Goal: Book appointment/travel/reservation

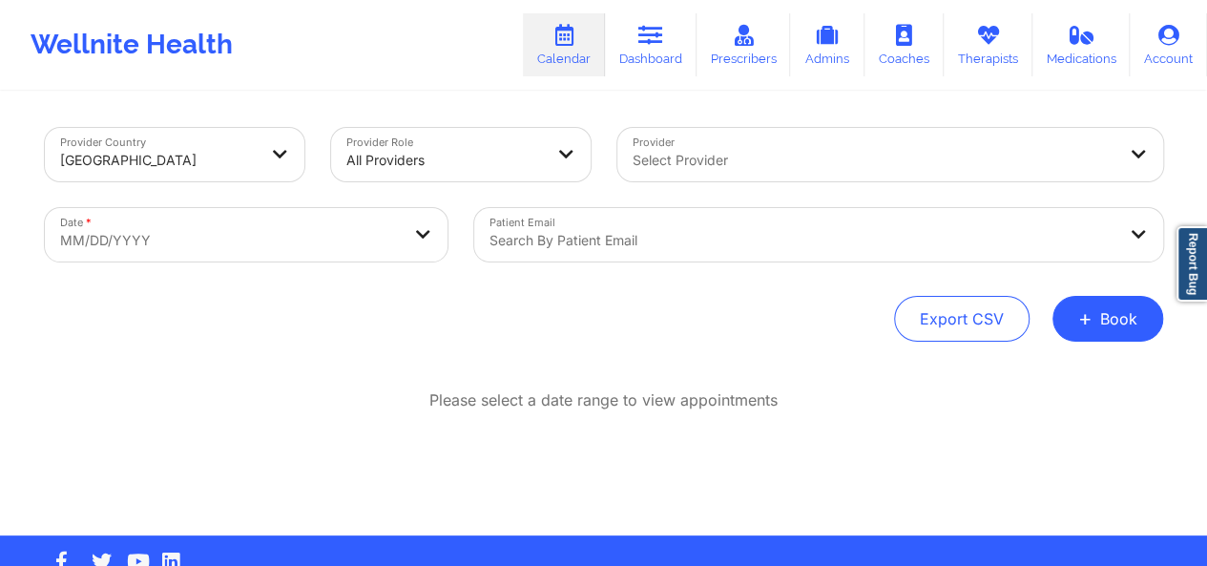
click at [649, 43] on icon at bounding box center [650, 35] width 25 height 21
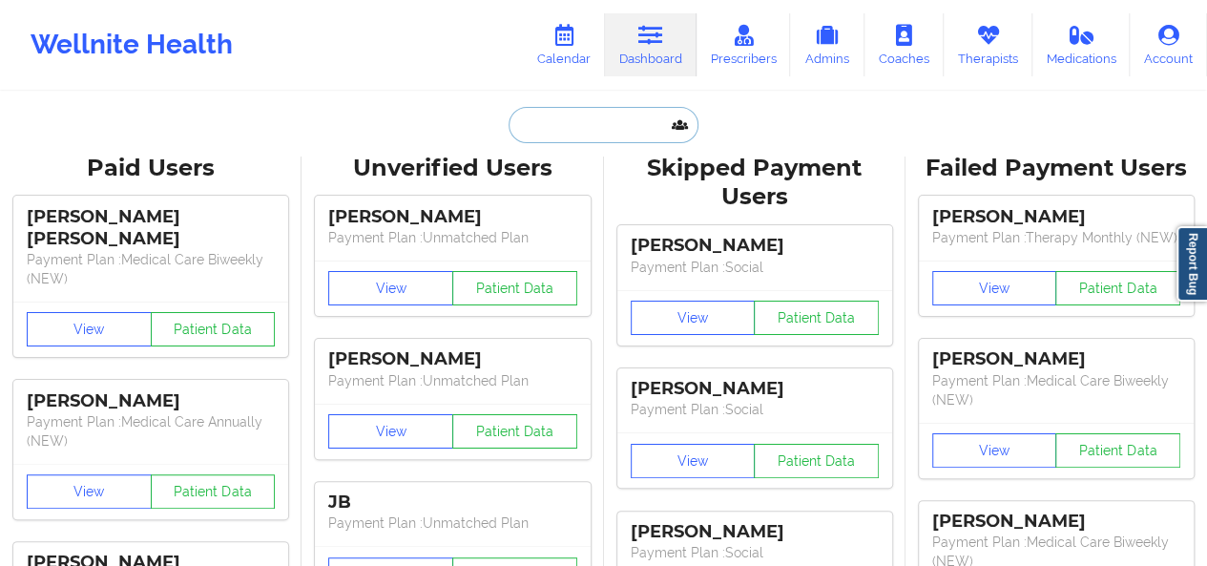
click at [543, 136] on input "text" at bounding box center [602, 125] width 189 height 36
paste input "[EMAIL_ADDRESS][DOMAIN_NAME]"
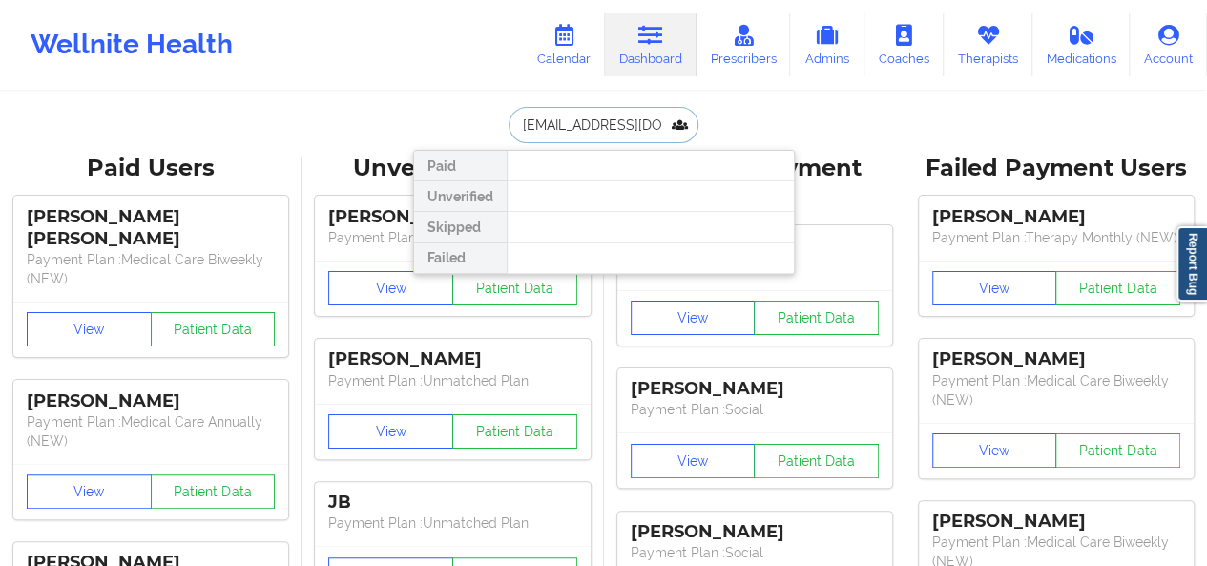
type input "[EMAIL_ADDRESS][DOMAIN_NAME]"
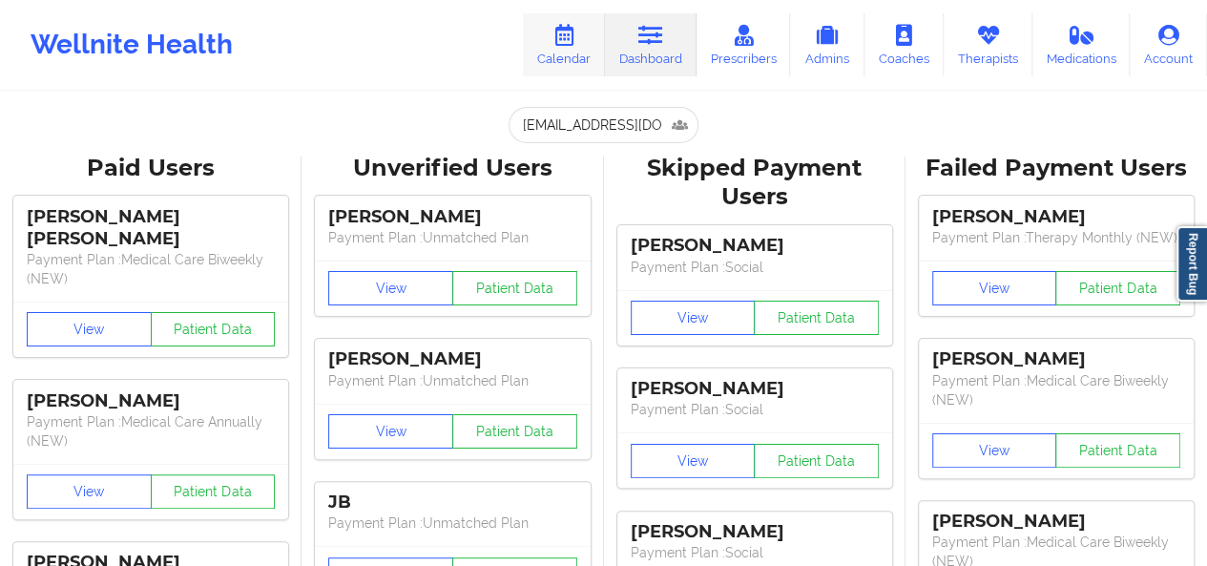
click at [569, 37] on icon at bounding box center [563, 35] width 25 height 21
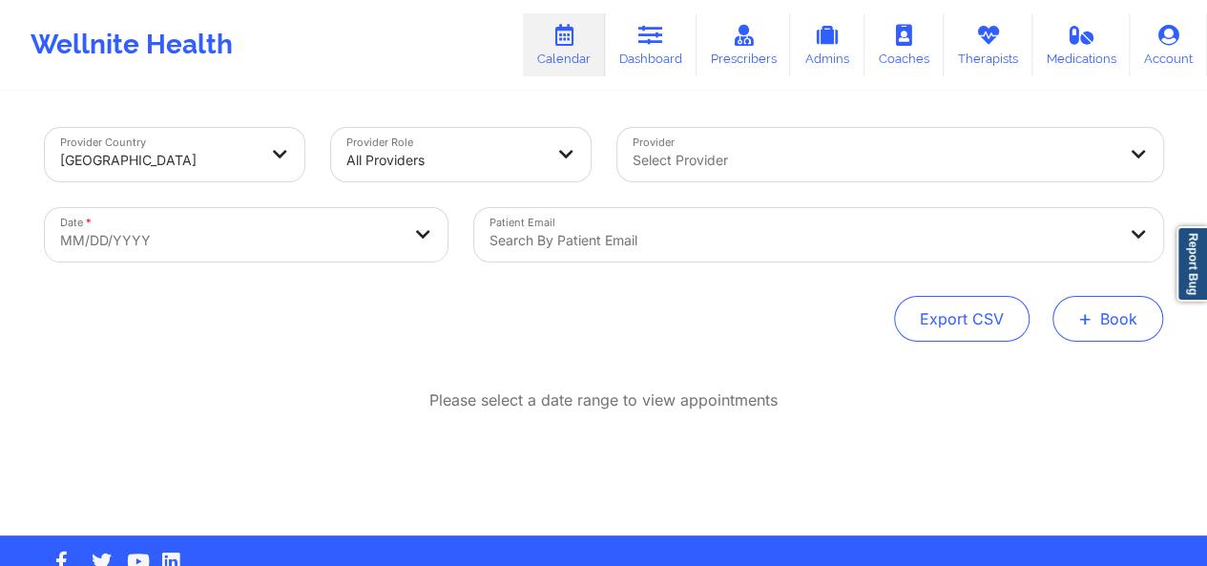
click at [1103, 313] on button "+ Book" at bounding box center [1107, 319] width 111 height 46
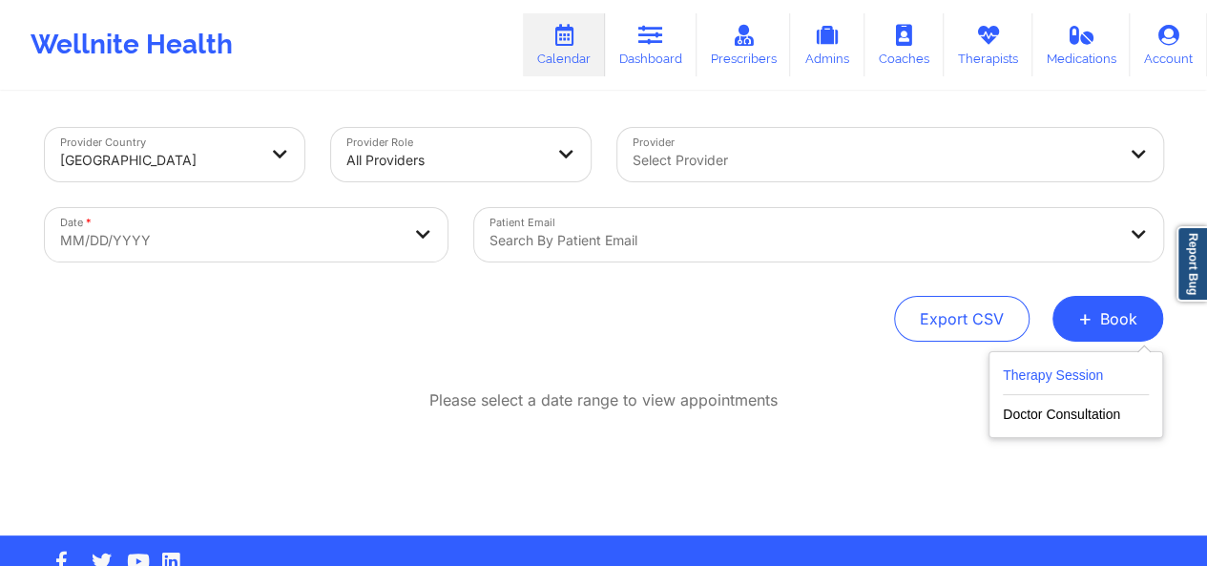
click at [1082, 371] on button "Therapy Session" at bounding box center [1076, 378] width 146 height 31
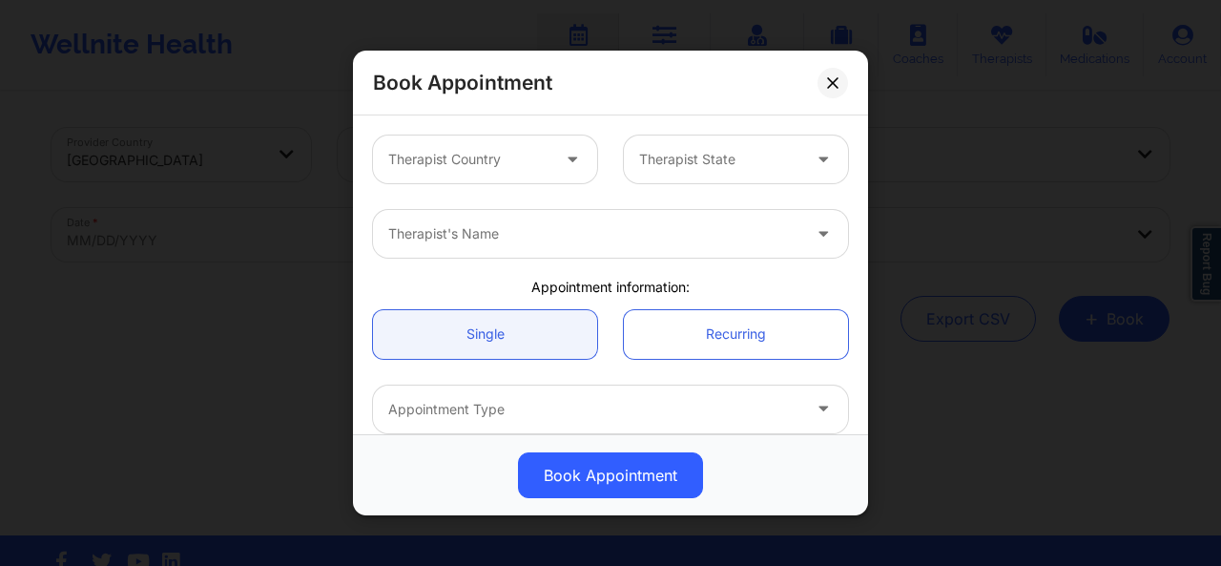
click at [565, 173] on div at bounding box center [574, 159] width 46 height 48
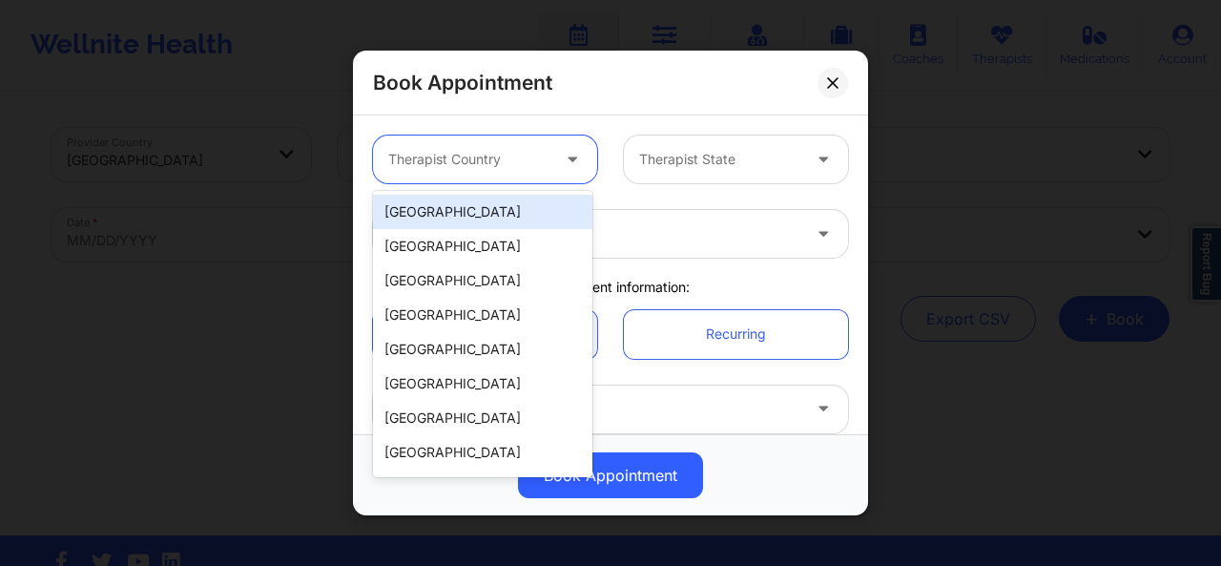
click at [528, 203] on div "[GEOGRAPHIC_DATA]" at bounding box center [482, 212] width 219 height 34
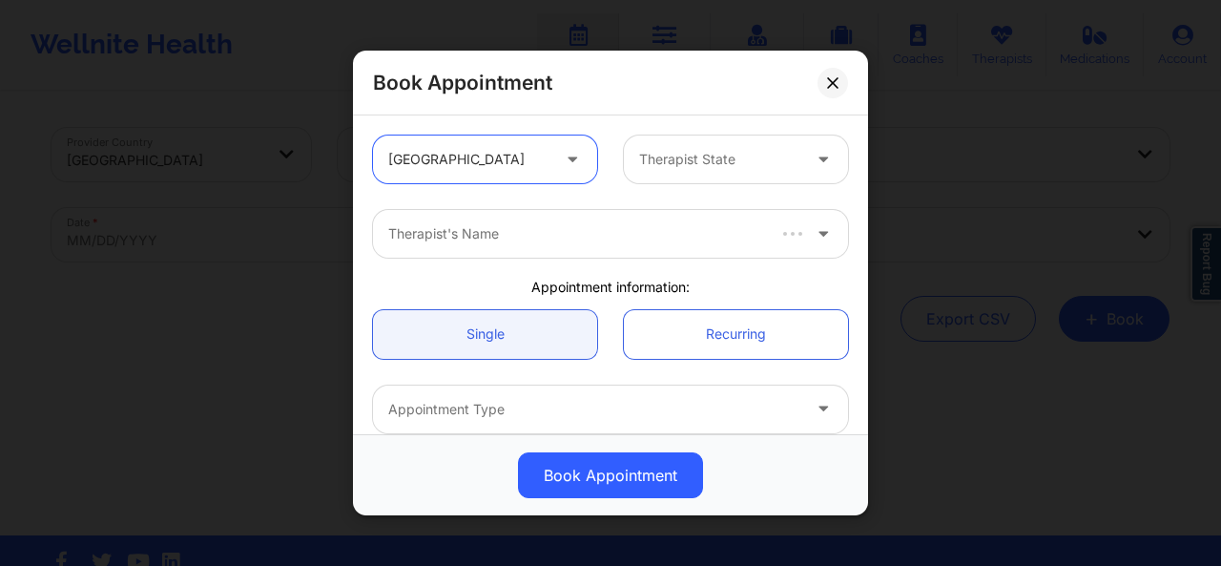
click at [687, 155] on div at bounding box center [719, 159] width 161 height 23
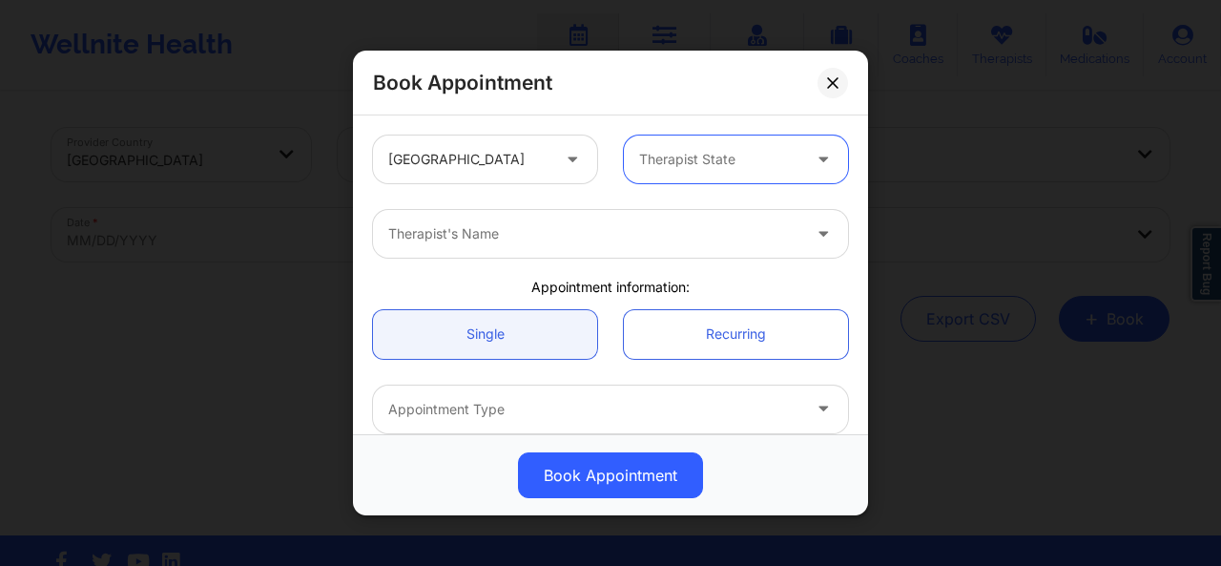
click at [722, 163] on div at bounding box center [719, 159] width 161 height 23
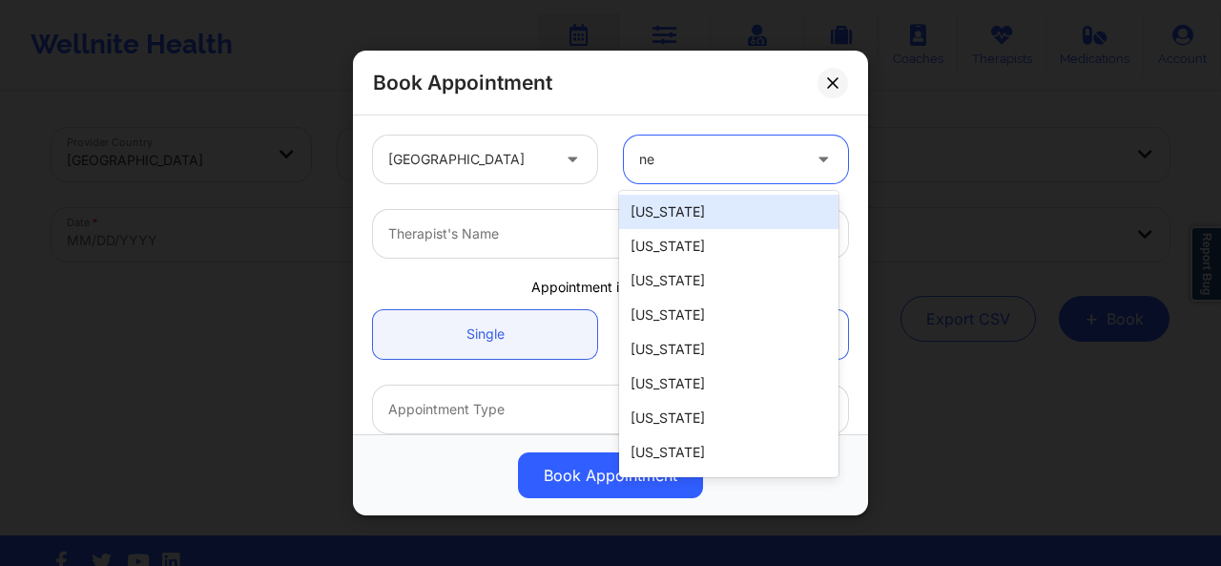
type input "new"
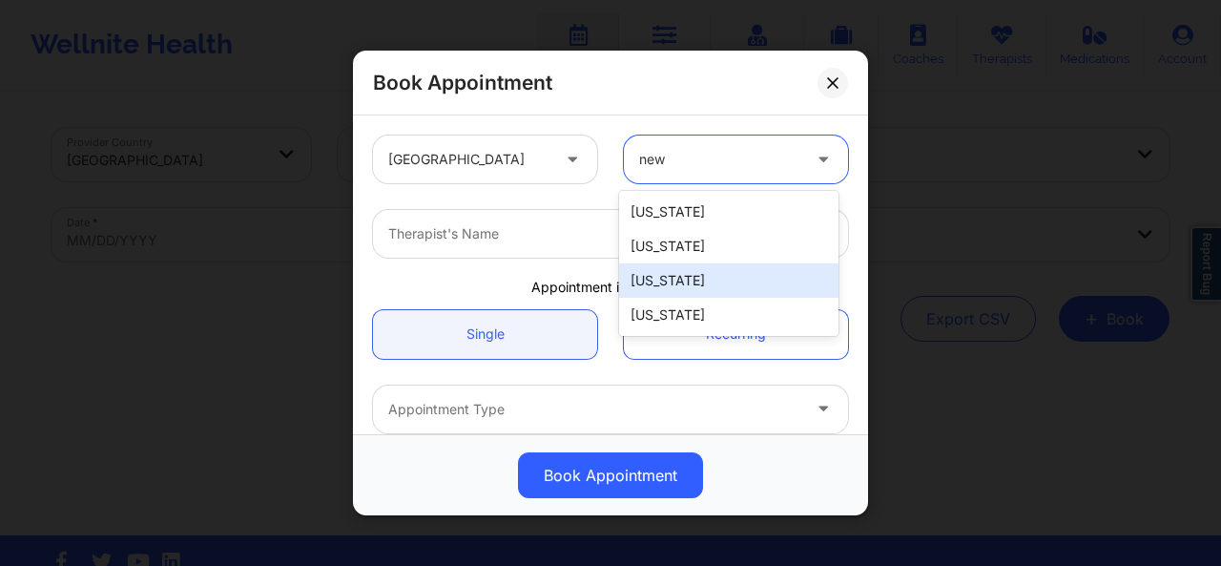
click at [698, 298] on div "[US_STATE]" at bounding box center [728, 315] width 219 height 34
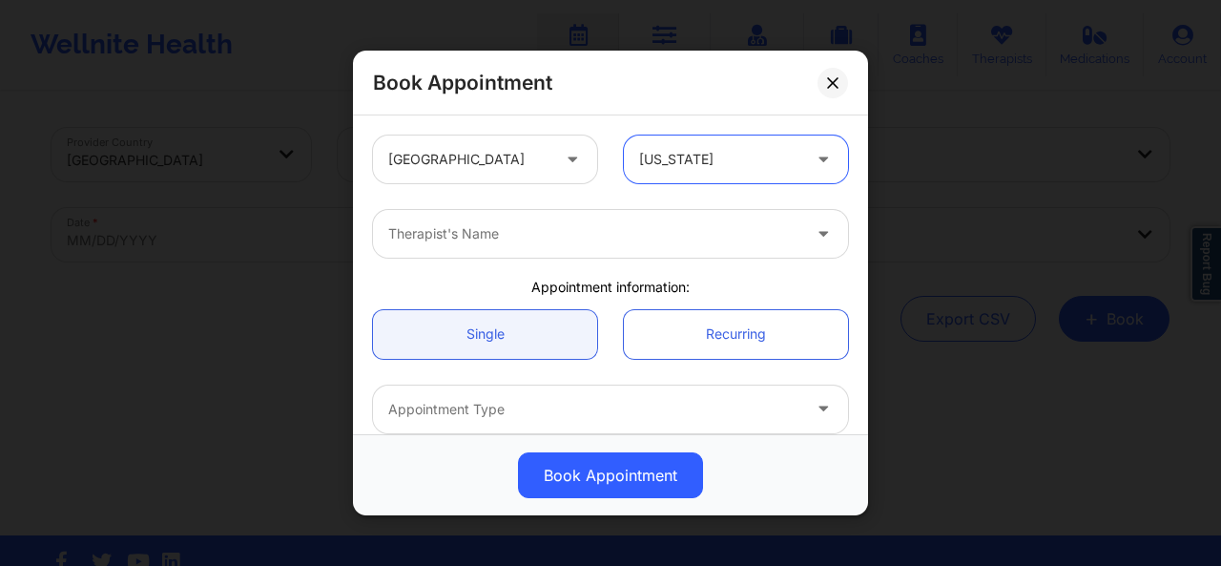
click at [588, 224] on div at bounding box center [594, 233] width 412 height 23
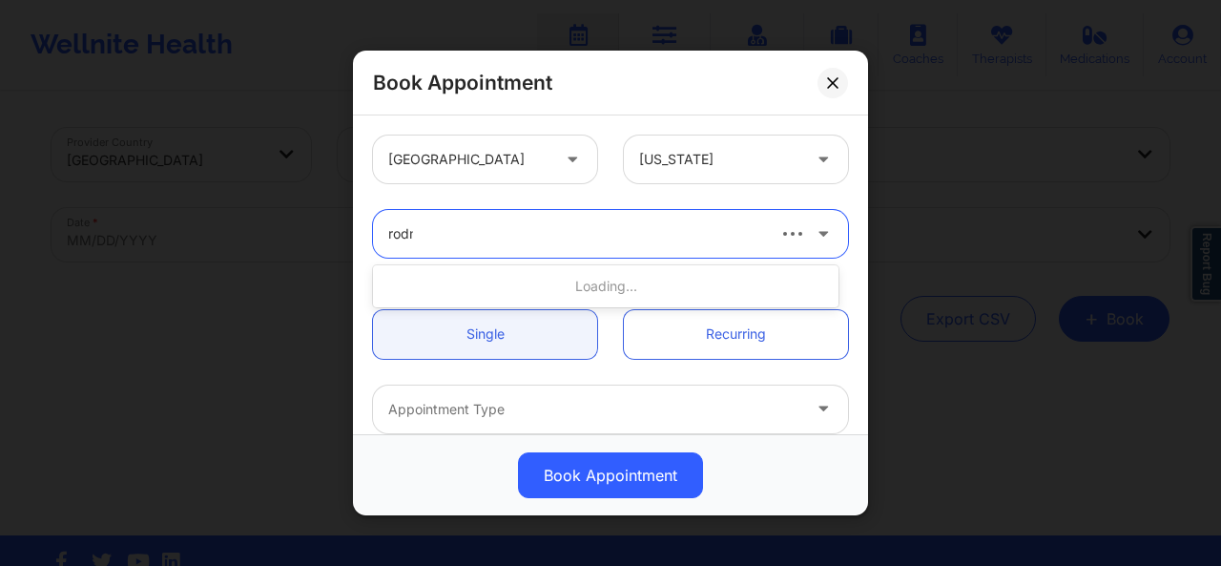
type input "rodne"
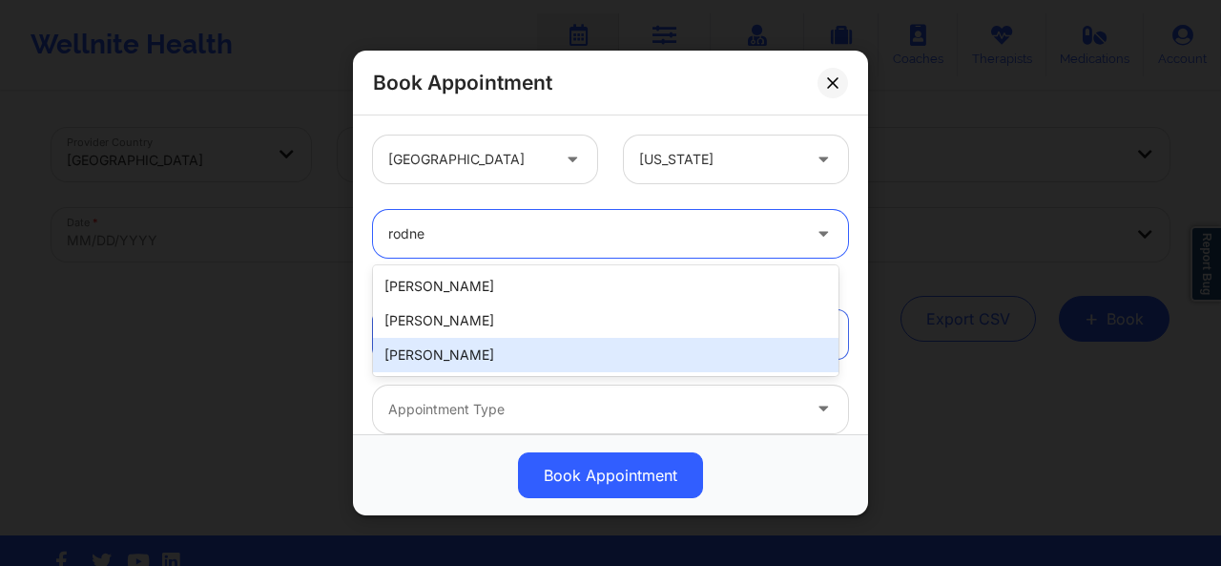
click at [473, 345] on div "[PERSON_NAME]" at bounding box center [605, 355] width 465 height 34
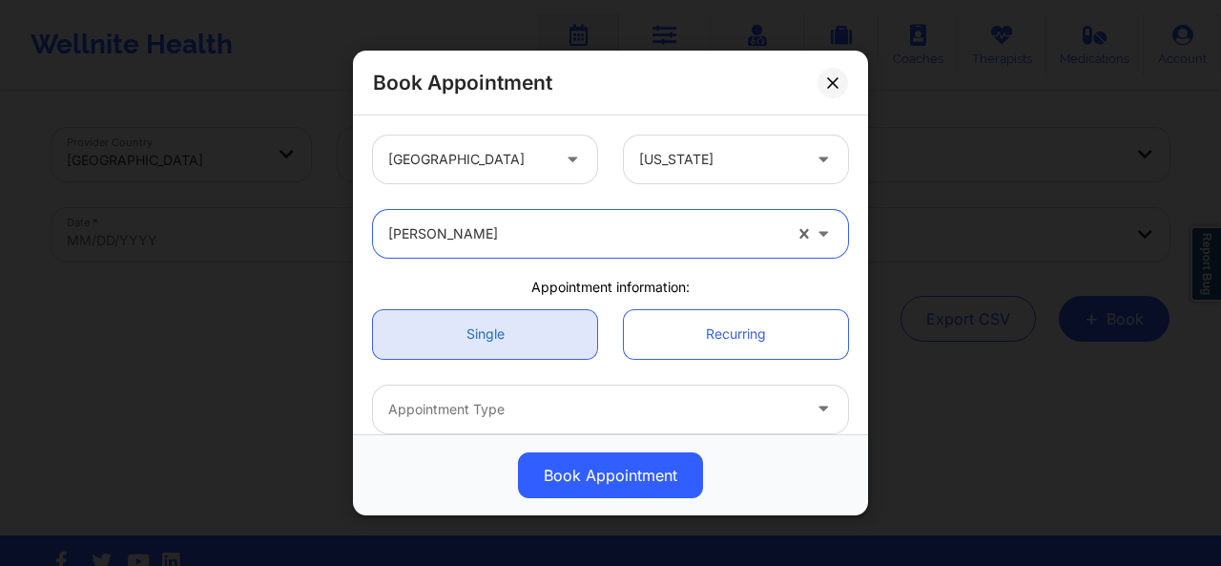
click at [486, 339] on link "Single" at bounding box center [485, 333] width 224 height 49
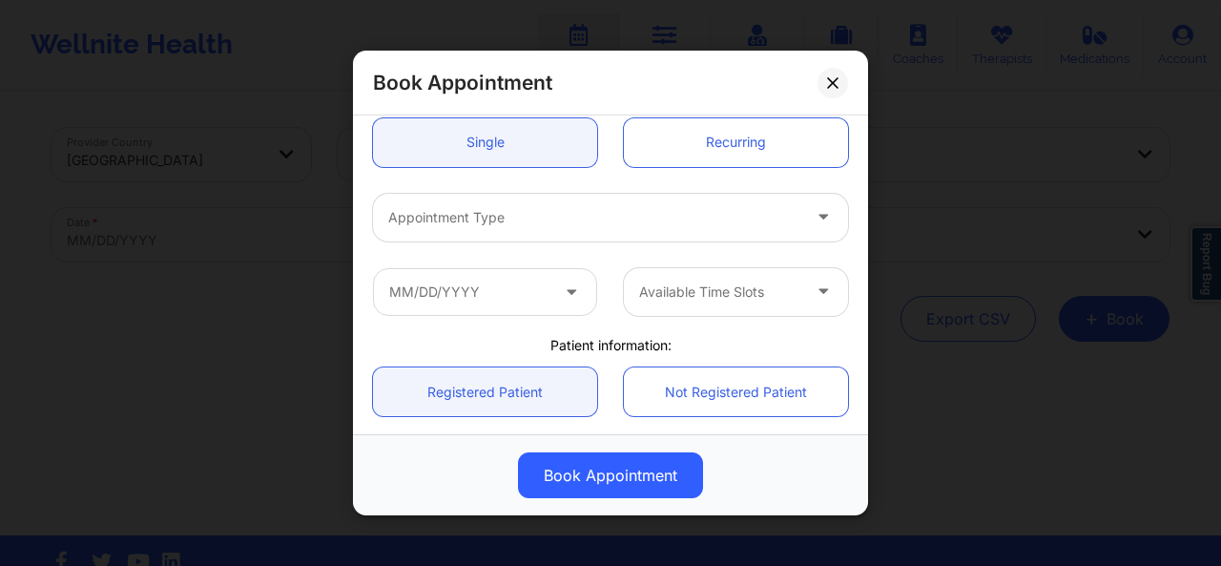
scroll to position [195, 0]
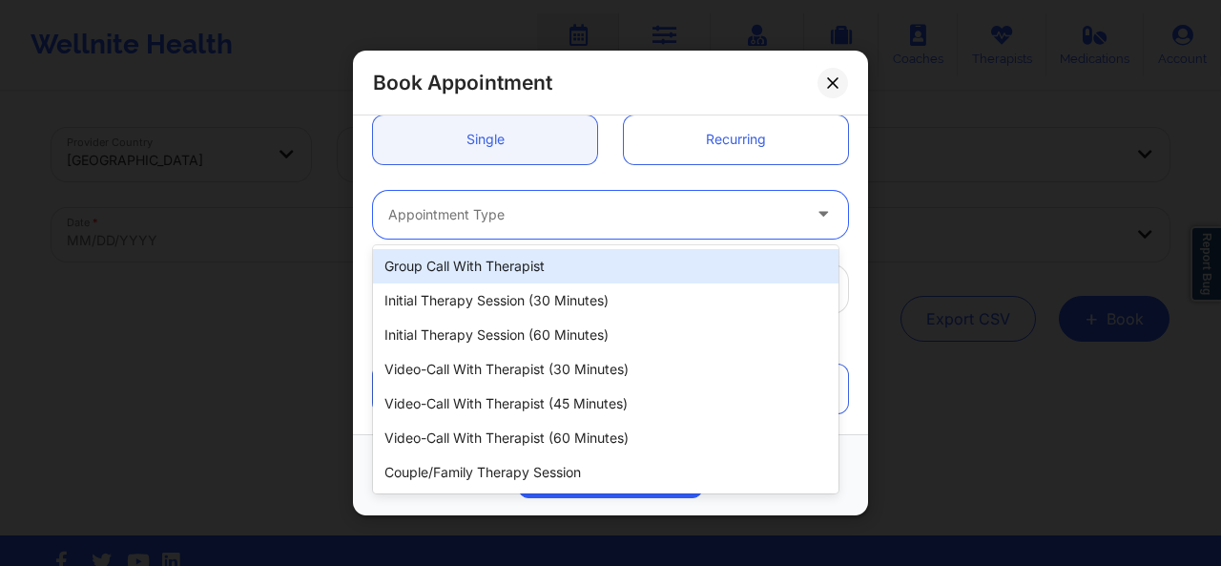
click at [623, 218] on div at bounding box center [594, 214] width 412 height 23
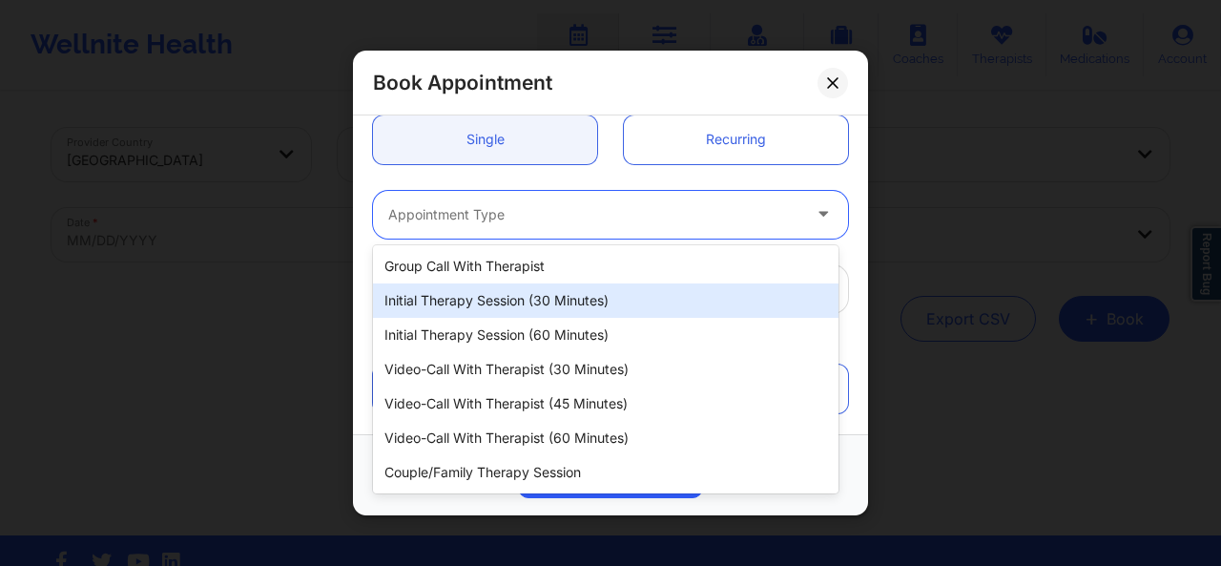
click at [560, 295] on div "Initial Therapy Session (30 minutes)" at bounding box center [605, 300] width 465 height 34
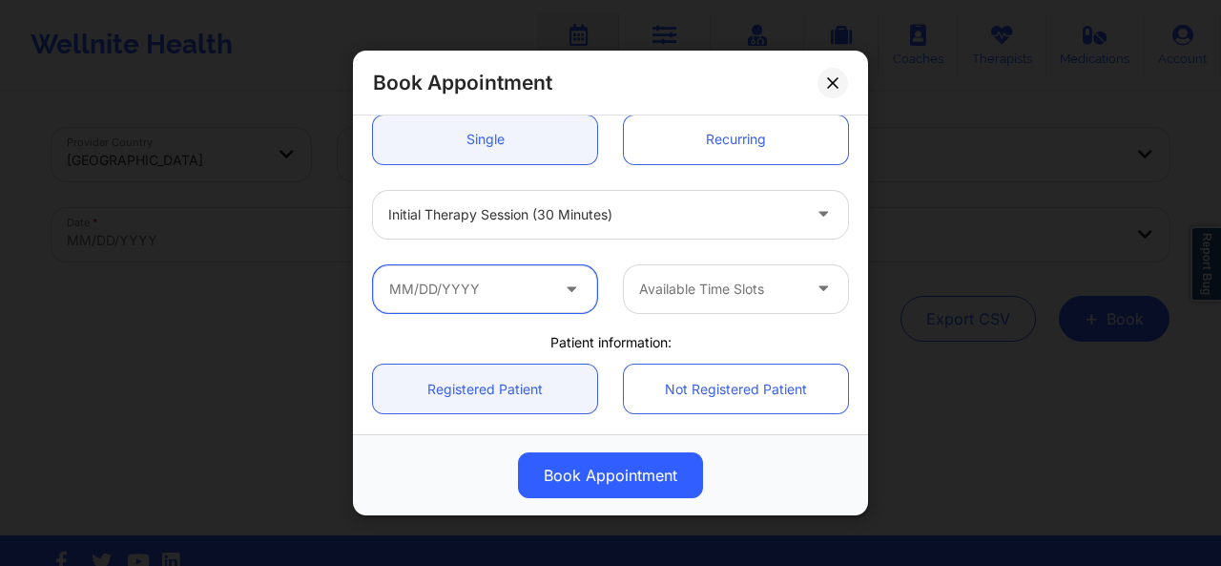
click at [491, 293] on input "text" at bounding box center [485, 288] width 224 height 48
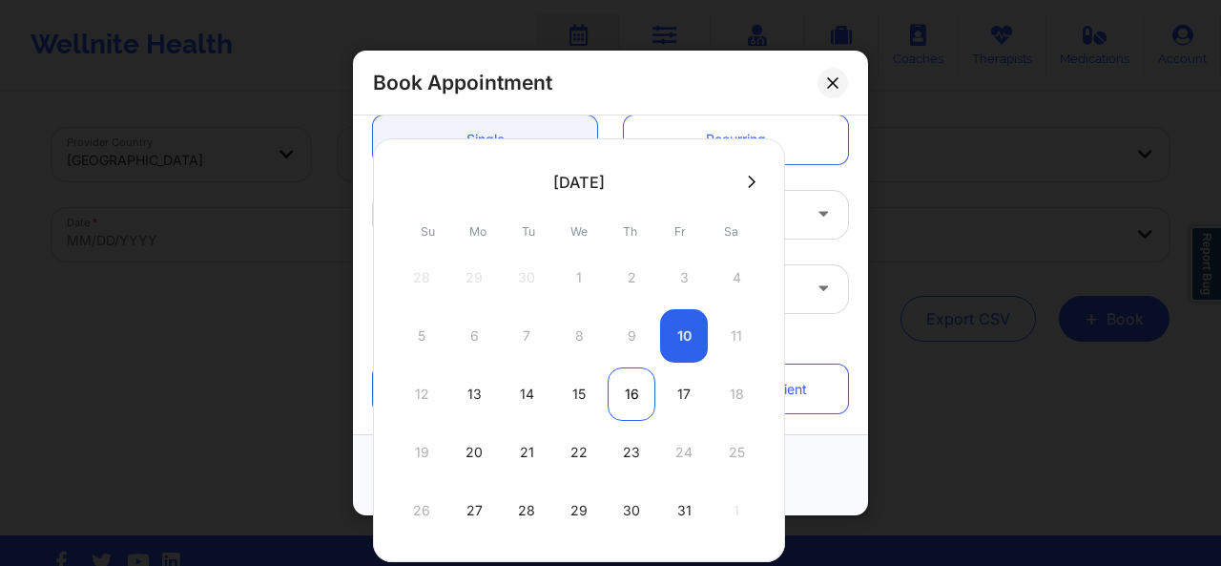
click at [631, 392] on div "16" at bounding box center [632, 393] width 48 height 53
type input "[DATE]"
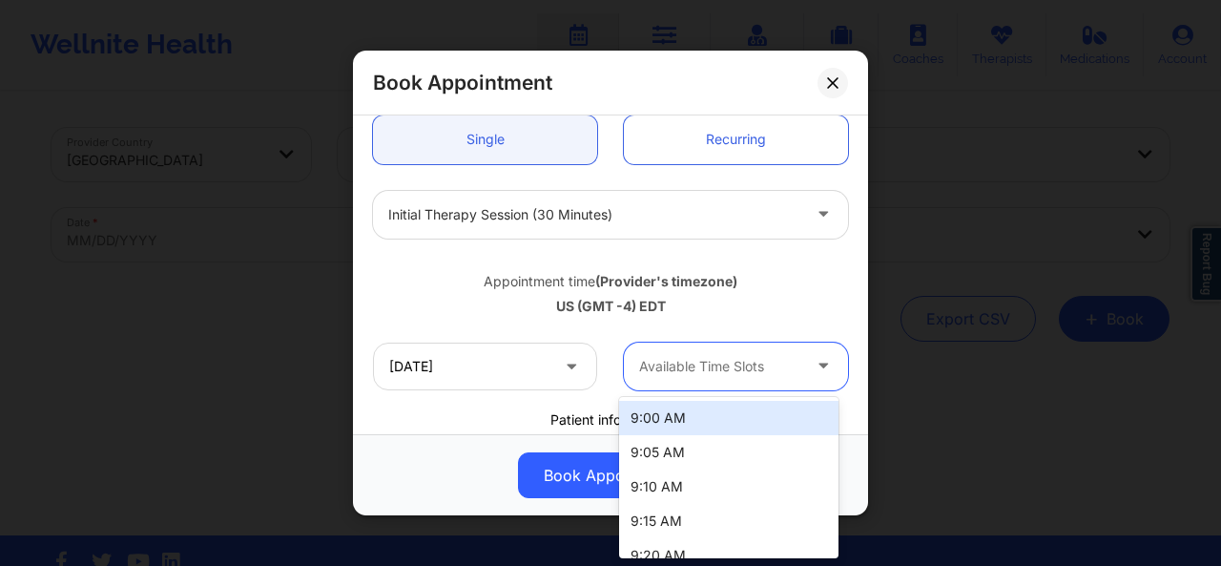
click at [727, 359] on div at bounding box center [719, 366] width 161 height 23
click at [712, 409] on div "9:00 AM" at bounding box center [728, 418] width 219 height 34
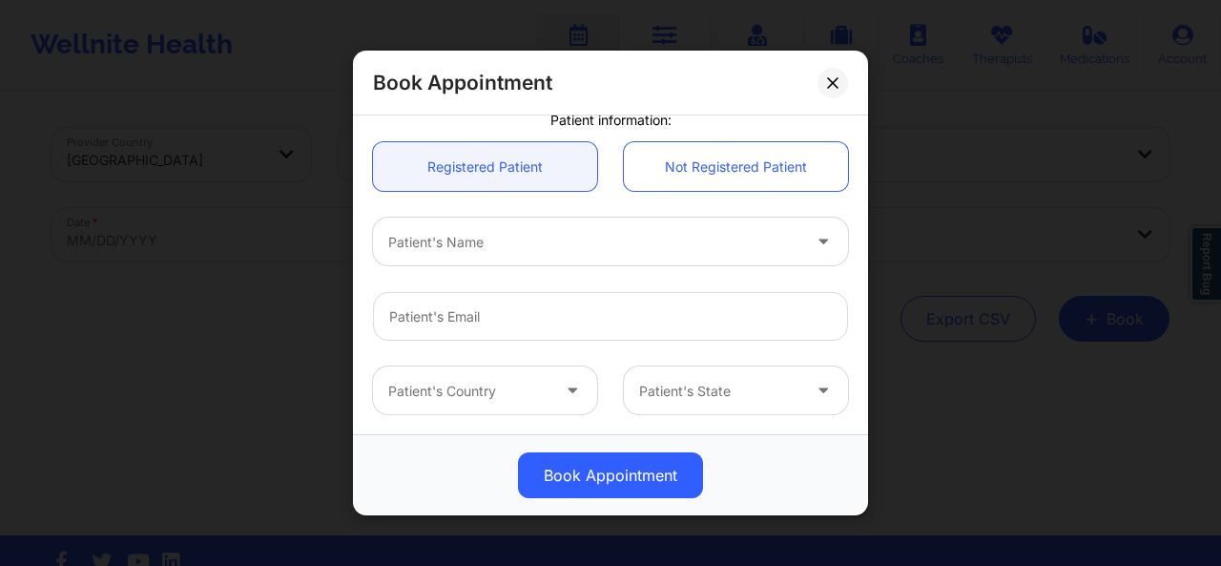
scroll to position [504, 0]
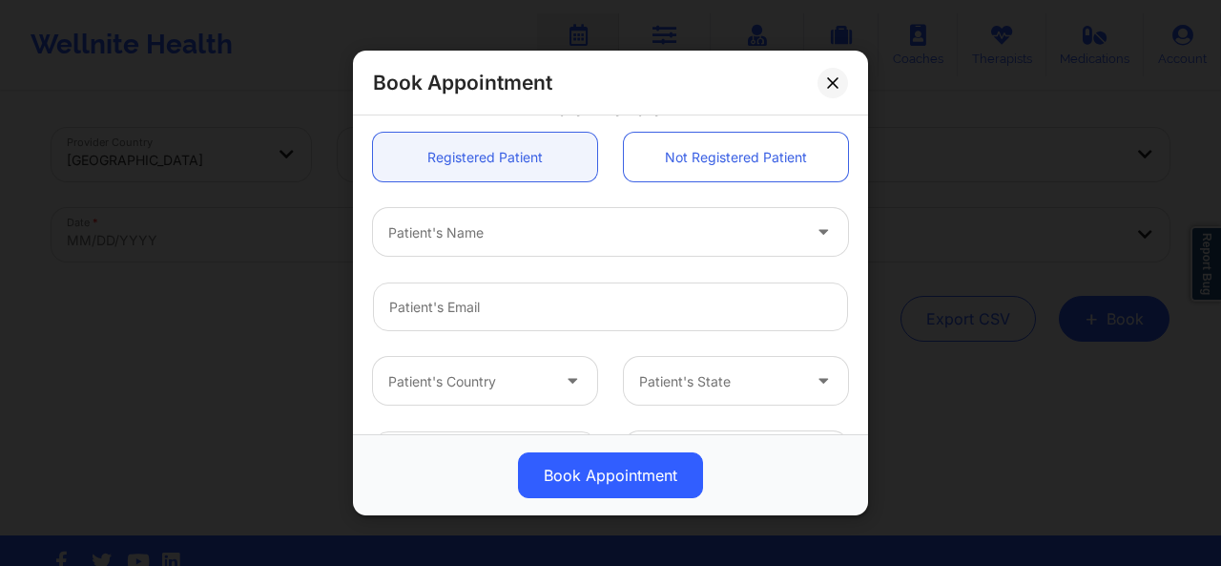
click at [615, 236] on div at bounding box center [594, 231] width 412 height 23
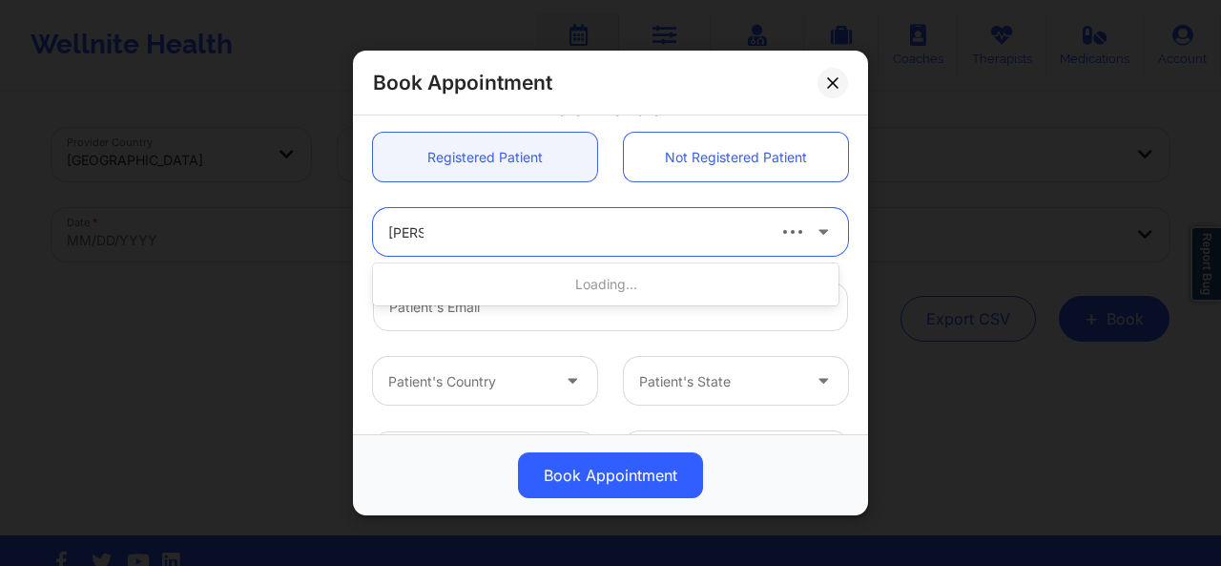
type input "[PERSON_NAME]"
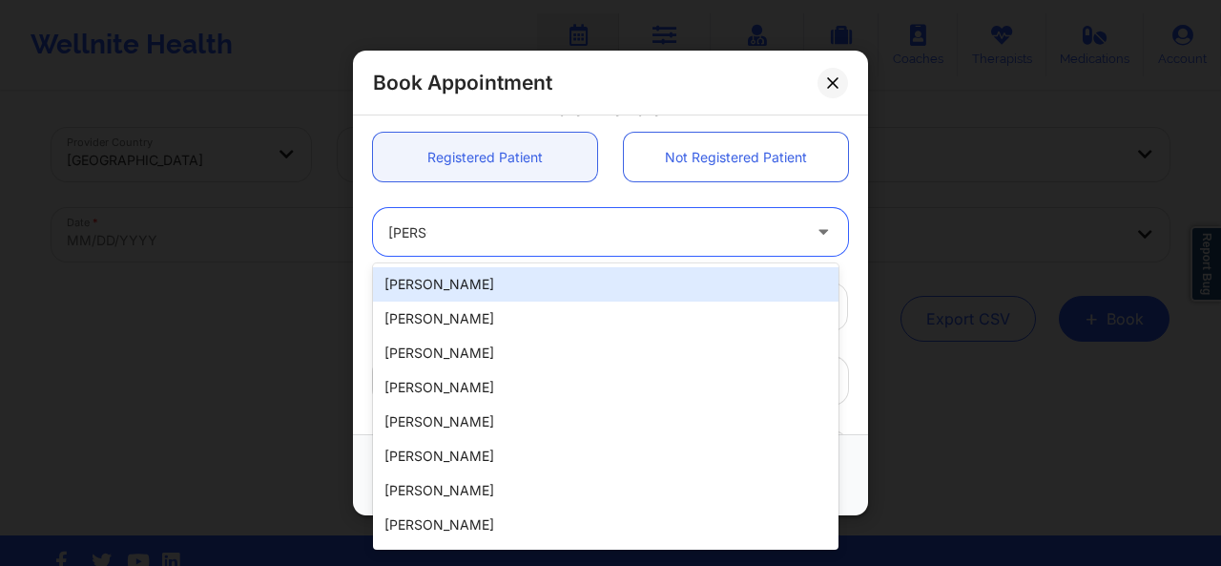
click at [559, 273] on div "[PERSON_NAME]" at bounding box center [605, 284] width 465 height 34
type input "[EMAIL_ADDRESS][DOMAIN_NAME]"
type input "[PHONE_NUMBER]"
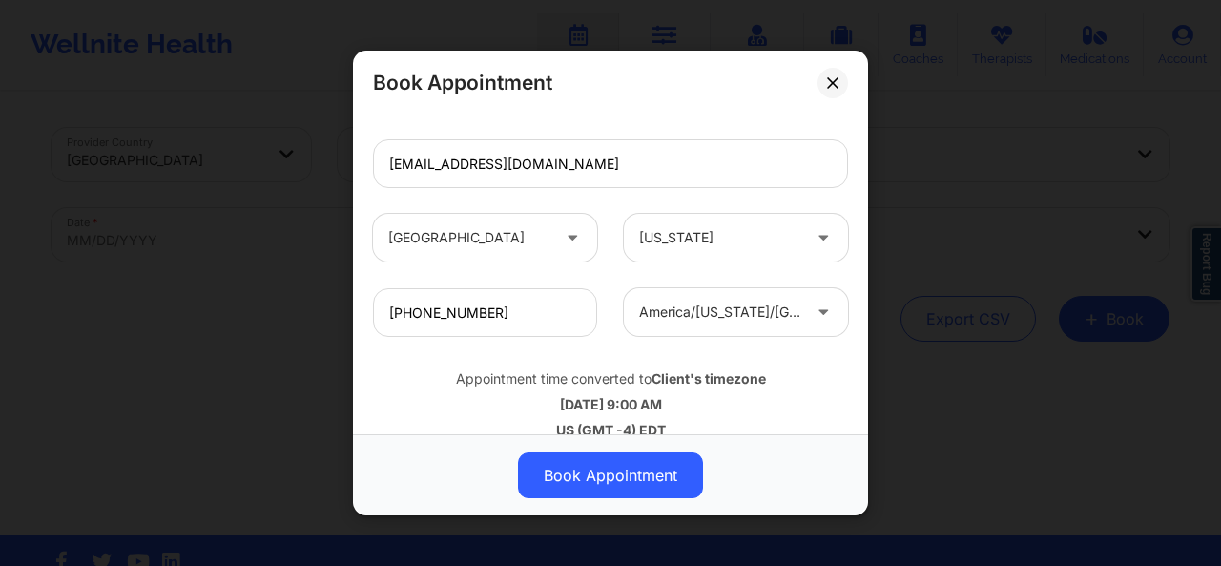
scroll to position [671, 0]
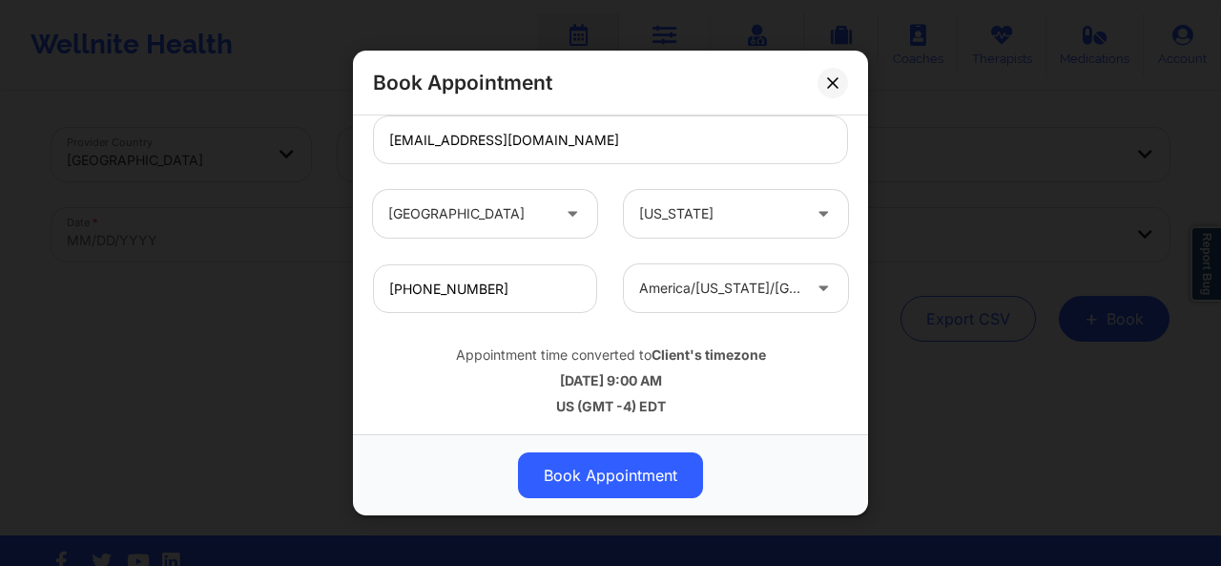
click at [754, 392] on div "Appointment time converted to Client's timezone [DATE] 9:00 AM US (GMT -4) EDT" at bounding box center [611, 377] width 502 height 76
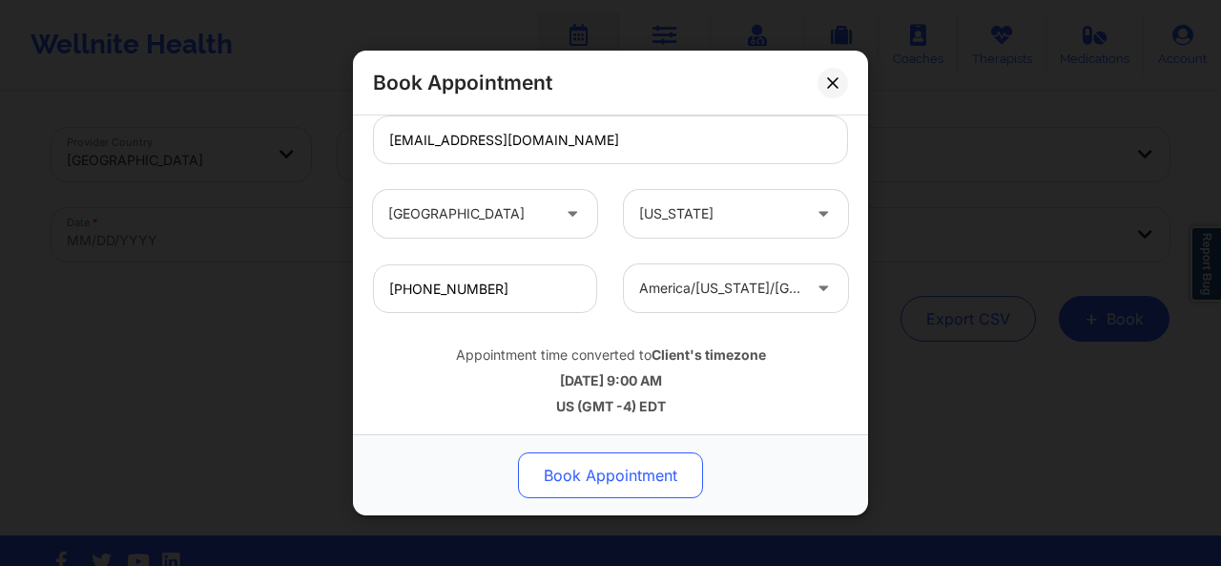
click at [596, 474] on button "Book Appointment" at bounding box center [610, 475] width 185 height 46
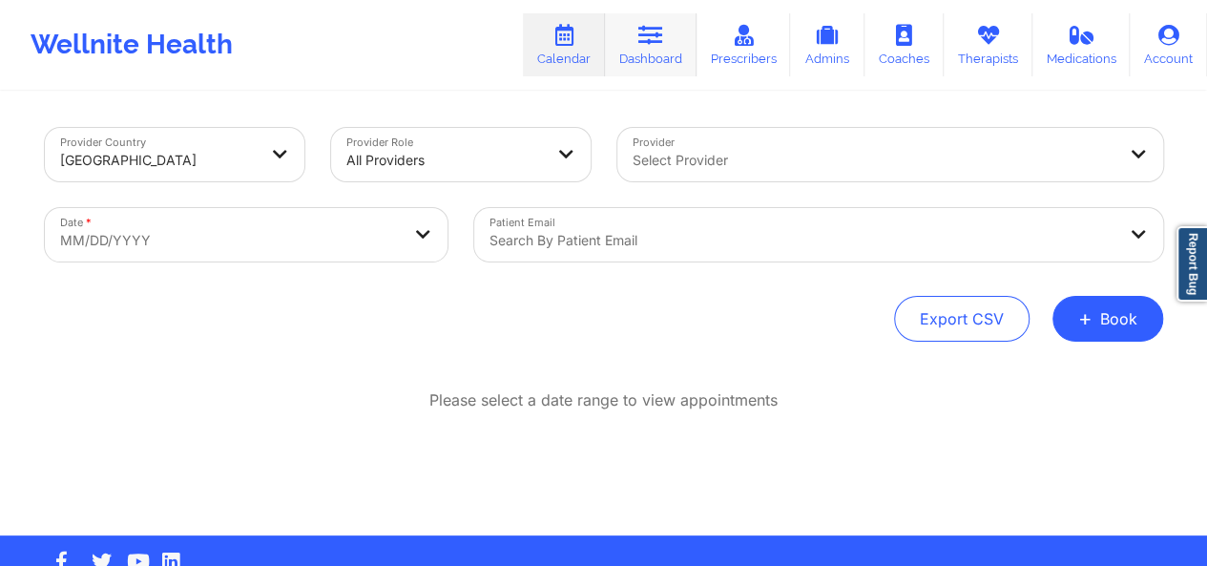
click at [673, 64] on link "Dashboard" at bounding box center [651, 44] width 92 height 63
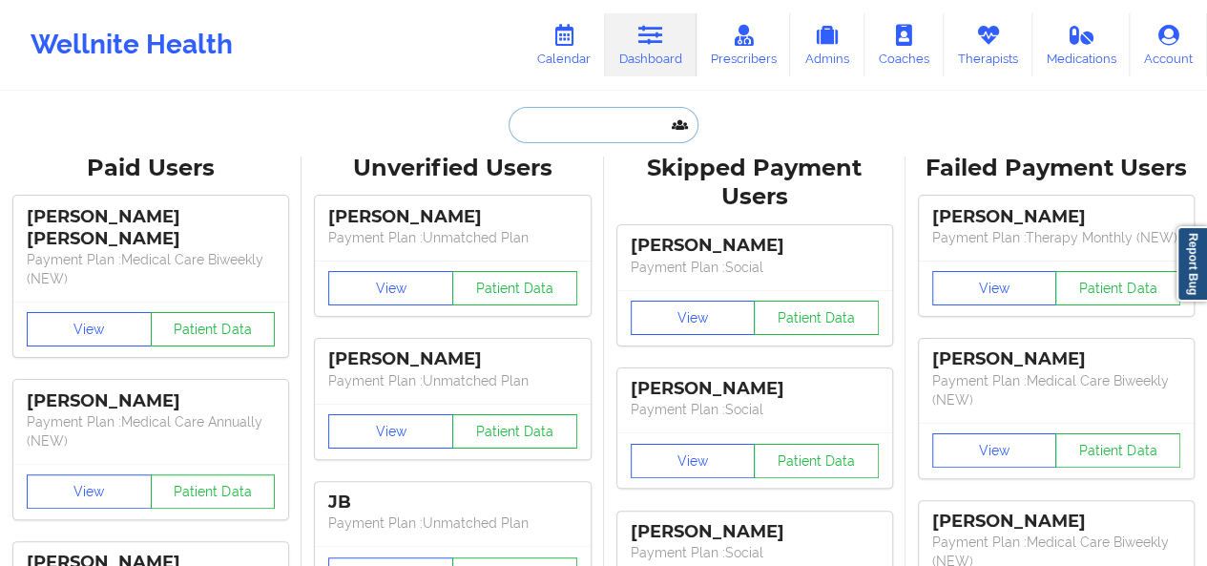
click at [567, 130] on input "text" at bounding box center [602, 125] width 189 height 36
paste input "[EMAIL_ADDRESS][DOMAIN_NAME]"
click at [617, 128] on input "[EMAIL_ADDRESS][DOMAIN_NAME]" at bounding box center [602, 125] width 189 height 36
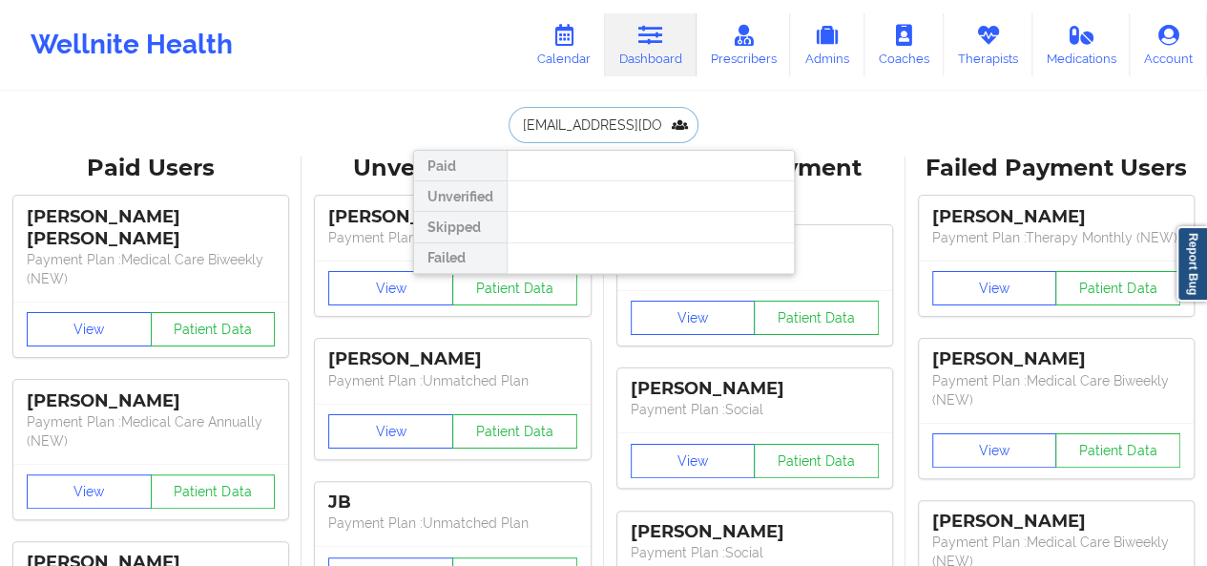
click at [617, 128] on input "[EMAIL_ADDRESS][DOMAIN_NAME]" at bounding box center [602, 125] width 189 height 36
type input "[PERSON_NAME]"
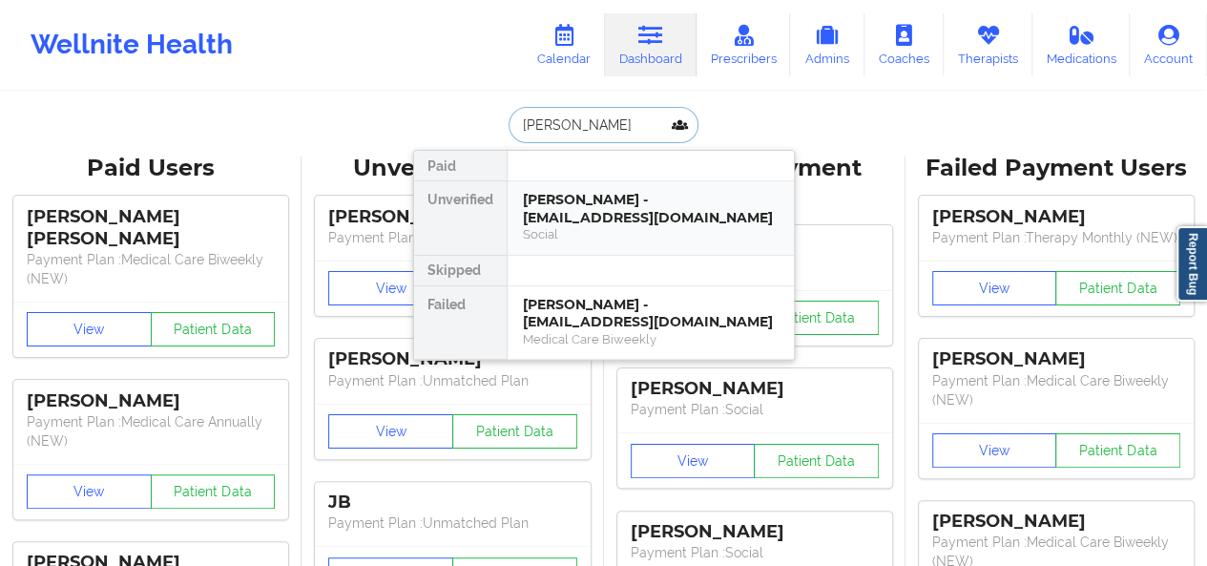
click at [681, 232] on div "Social" at bounding box center [651, 234] width 256 height 16
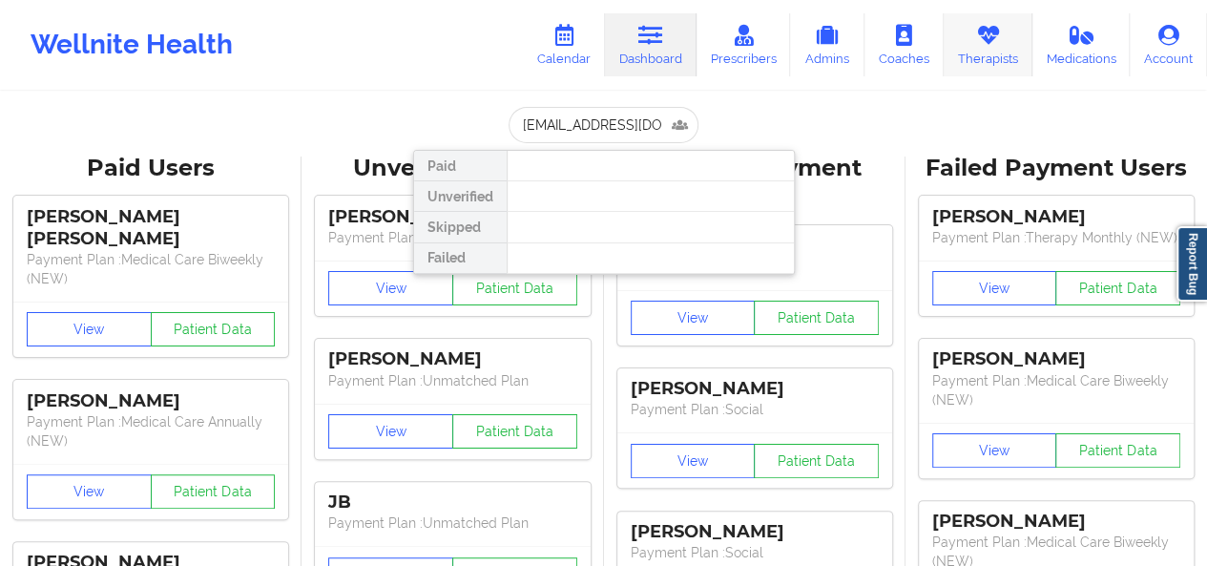
click at [965, 66] on link "Therapists" at bounding box center [987, 44] width 89 height 63
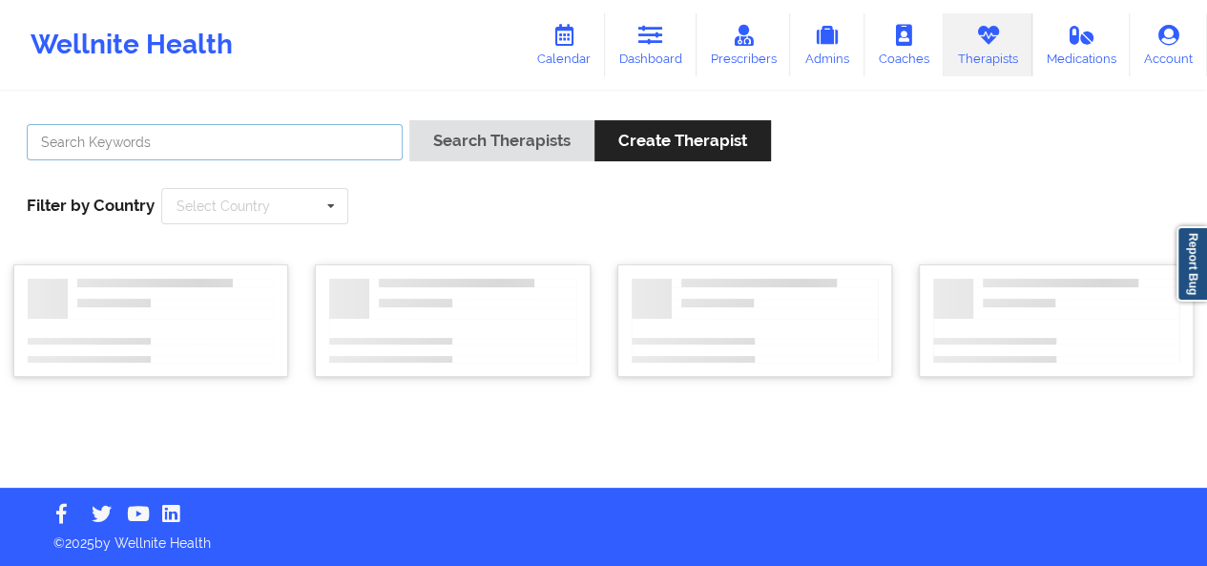
click at [343, 146] on input "text" at bounding box center [215, 142] width 376 height 36
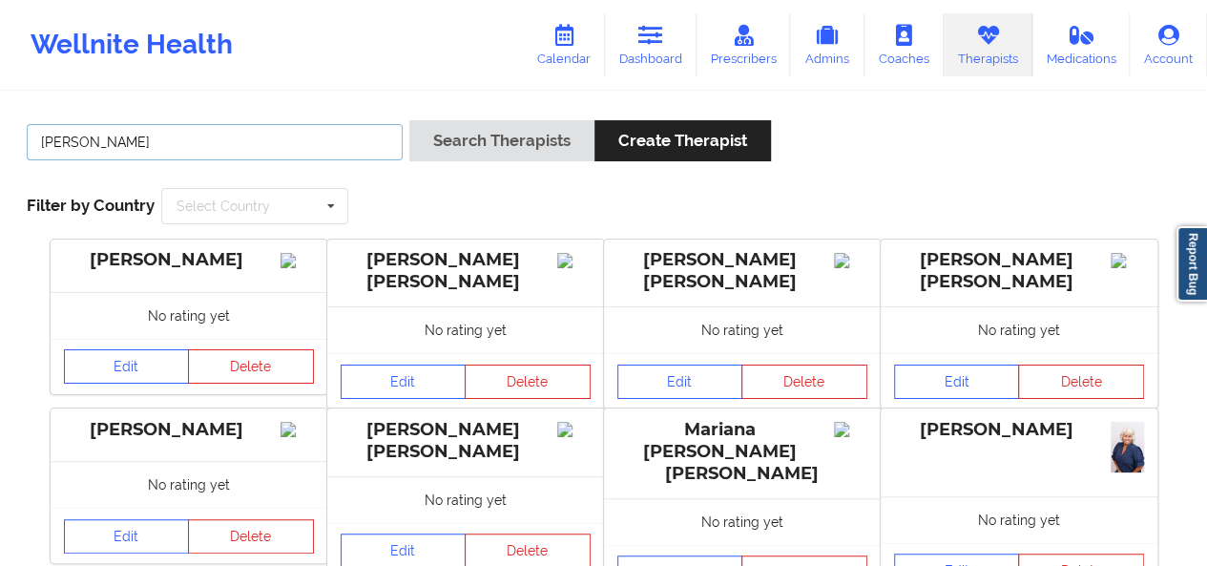
type input "rodney"
click at [409, 120] on button "Search Therapists" at bounding box center [501, 140] width 185 height 41
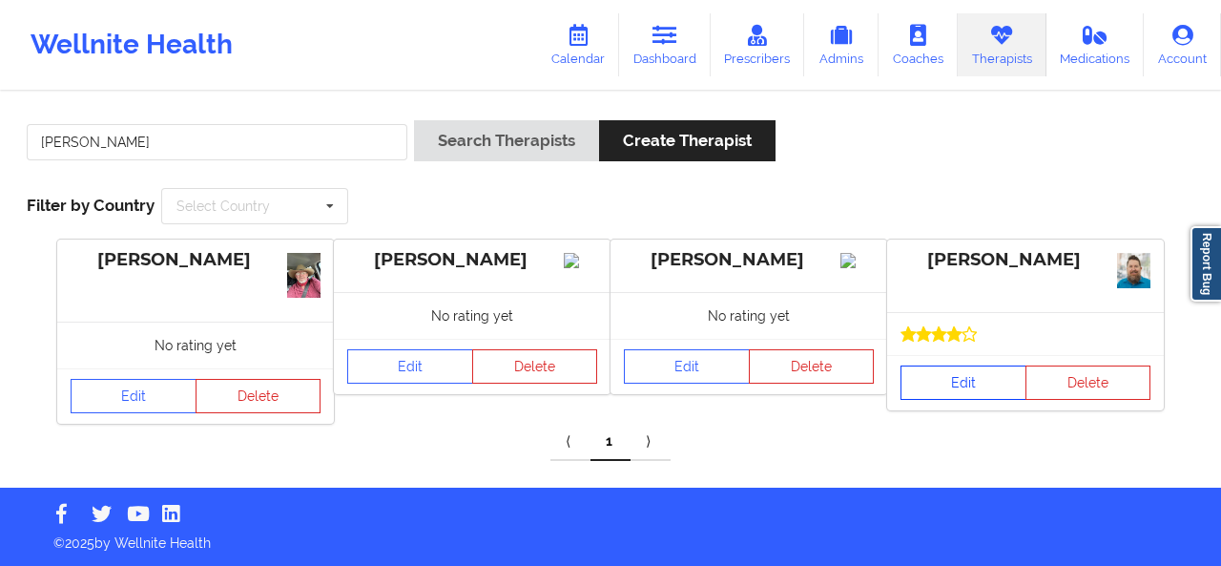
click at [923, 377] on link "Edit" at bounding box center [963, 382] width 126 height 34
